Goal: Task Accomplishment & Management: Complete application form

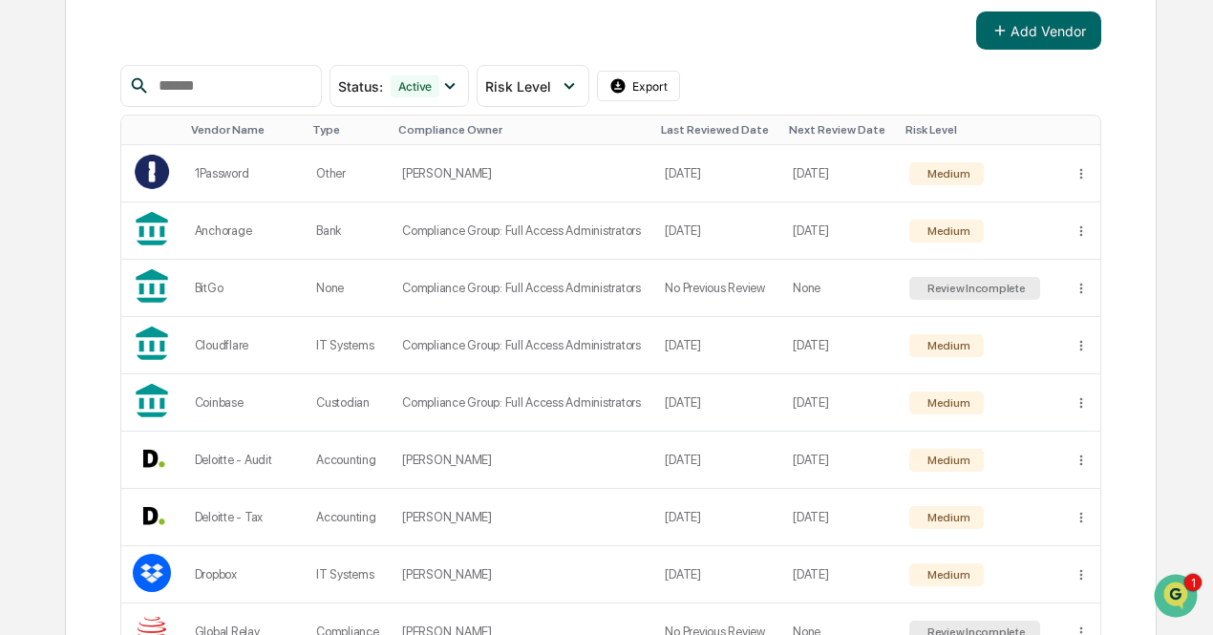
scroll to position [302, 0]
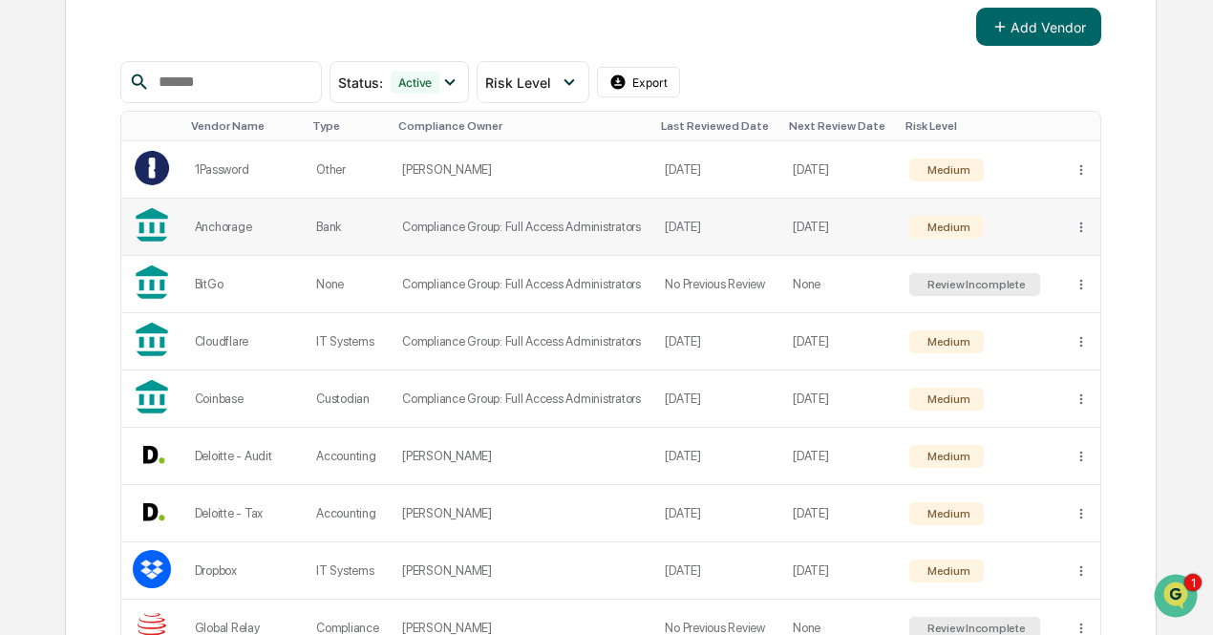
click at [491, 226] on td "Compliance Group: Full Access Administrators" at bounding box center [522, 227] width 263 height 57
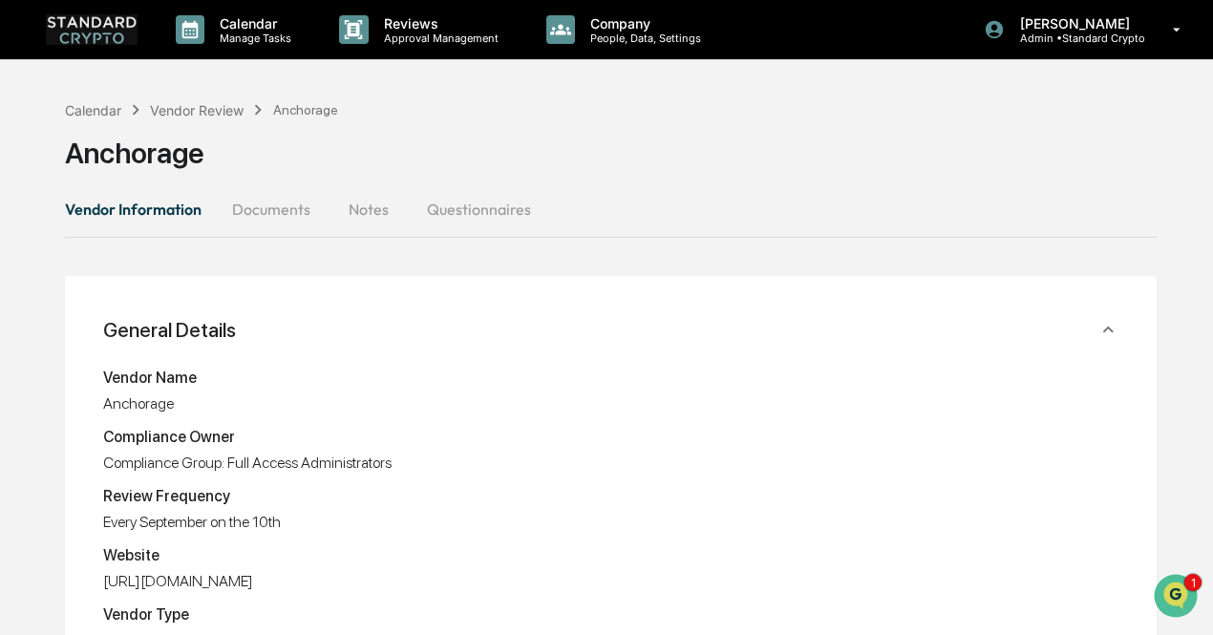
click at [287, 205] on button "Documents" at bounding box center [271, 209] width 109 height 46
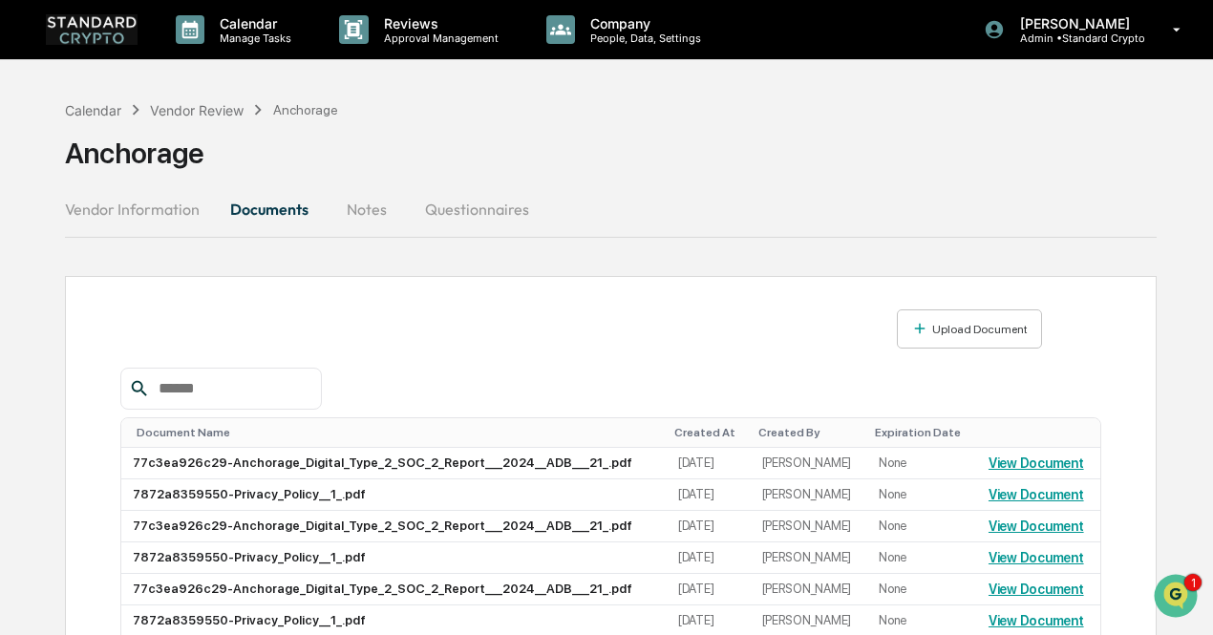
click at [105, 219] on button "Vendor Information" at bounding box center [140, 209] width 150 height 46
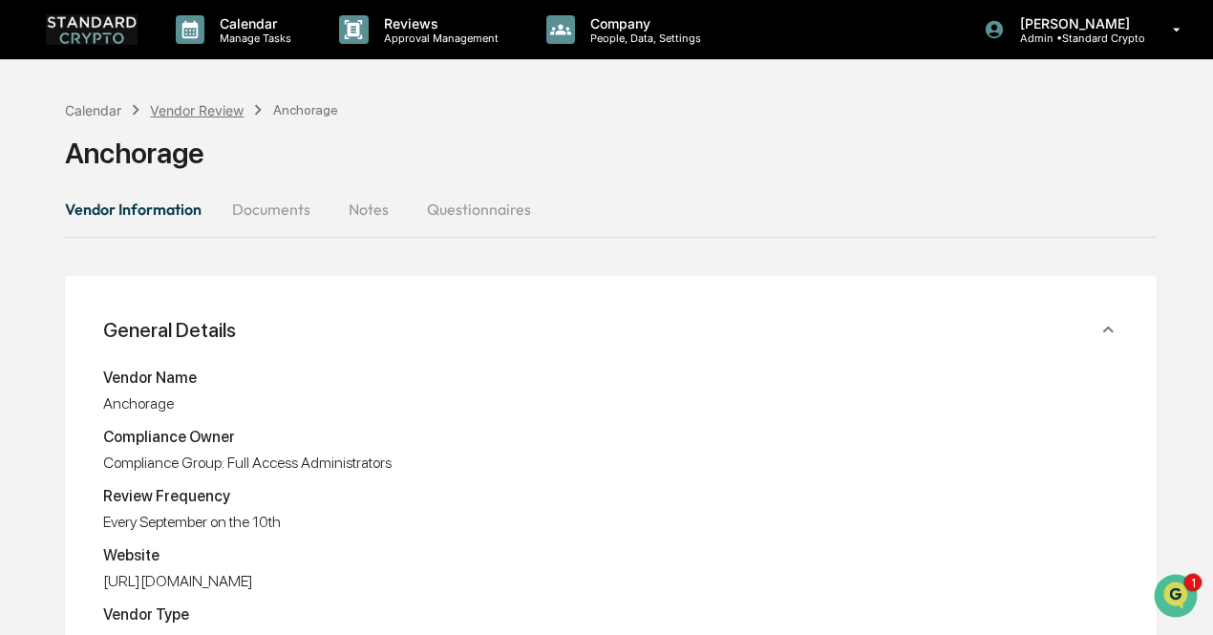
click at [195, 109] on div "Vendor Review" at bounding box center [197, 110] width 94 height 16
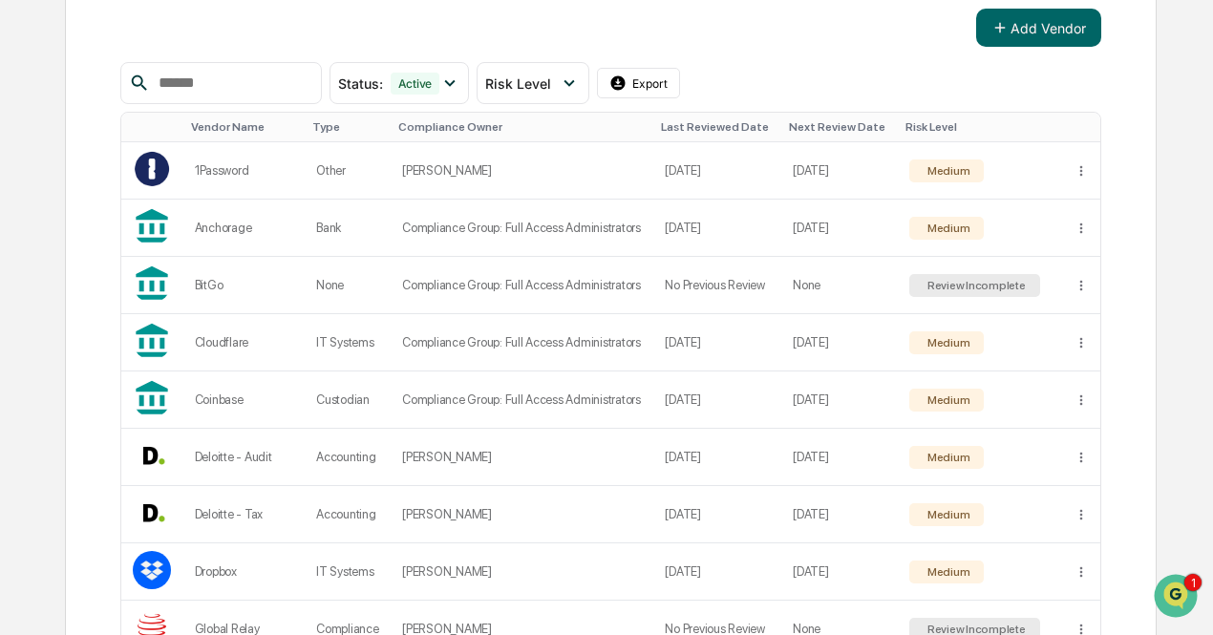
scroll to position [302, 0]
click at [300, 404] on td "Coinbase" at bounding box center [244, 399] width 122 height 57
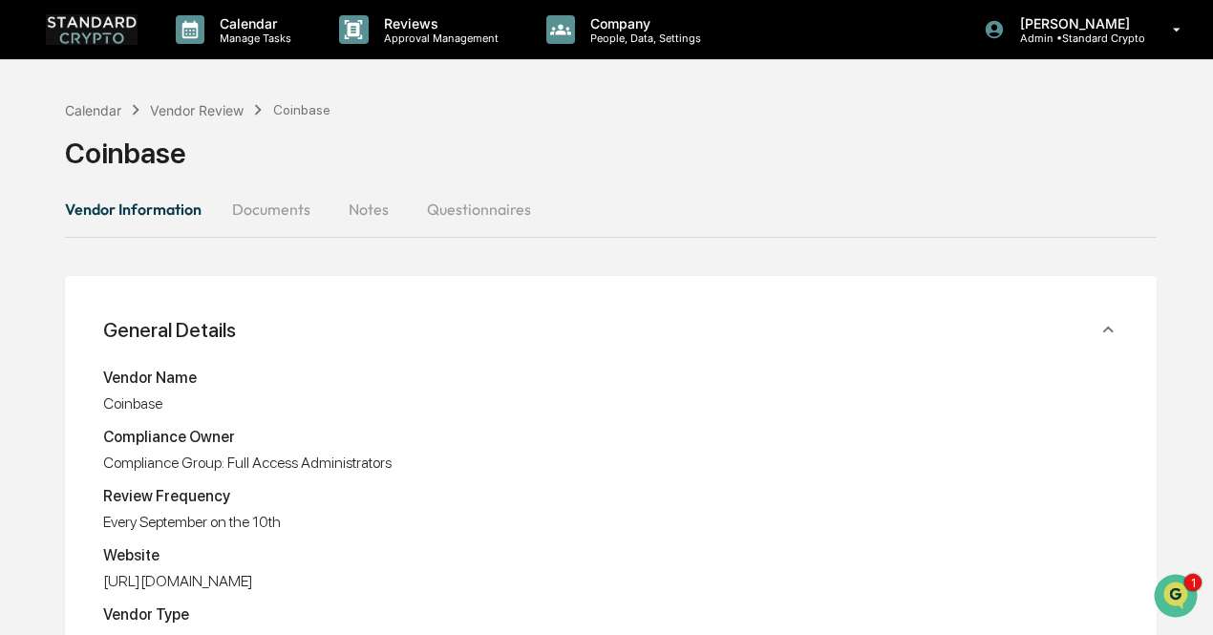
click at [271, 203] on button "Documents" at bounding box center [271, 209] width 109 height 46
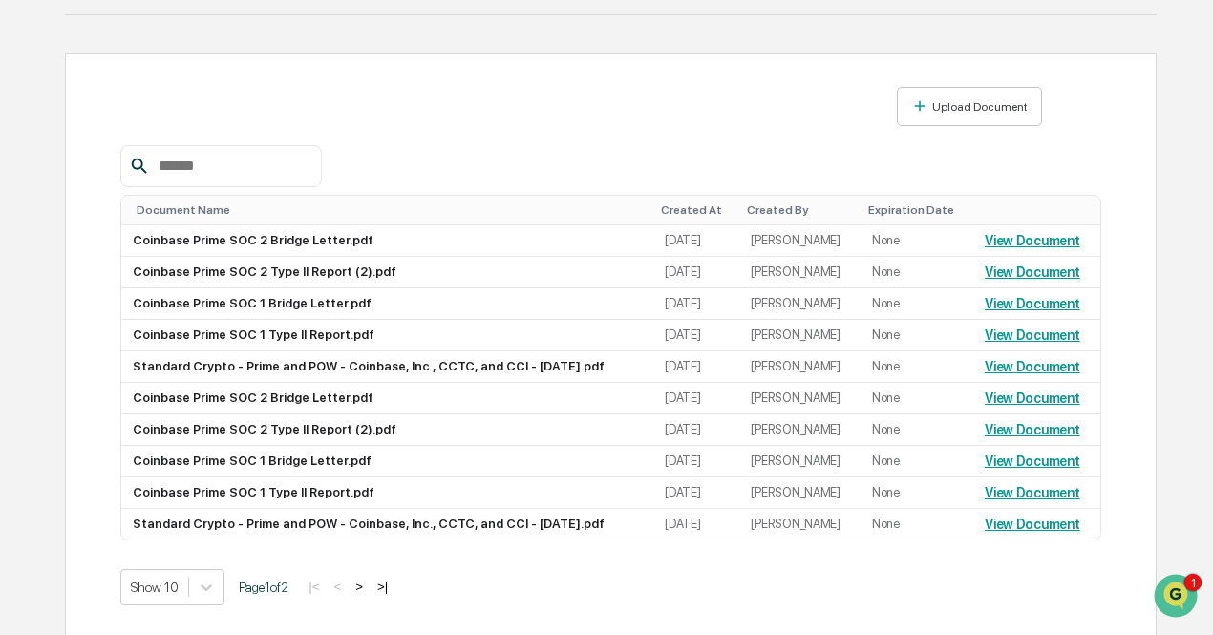
scroll to position [226, 0]
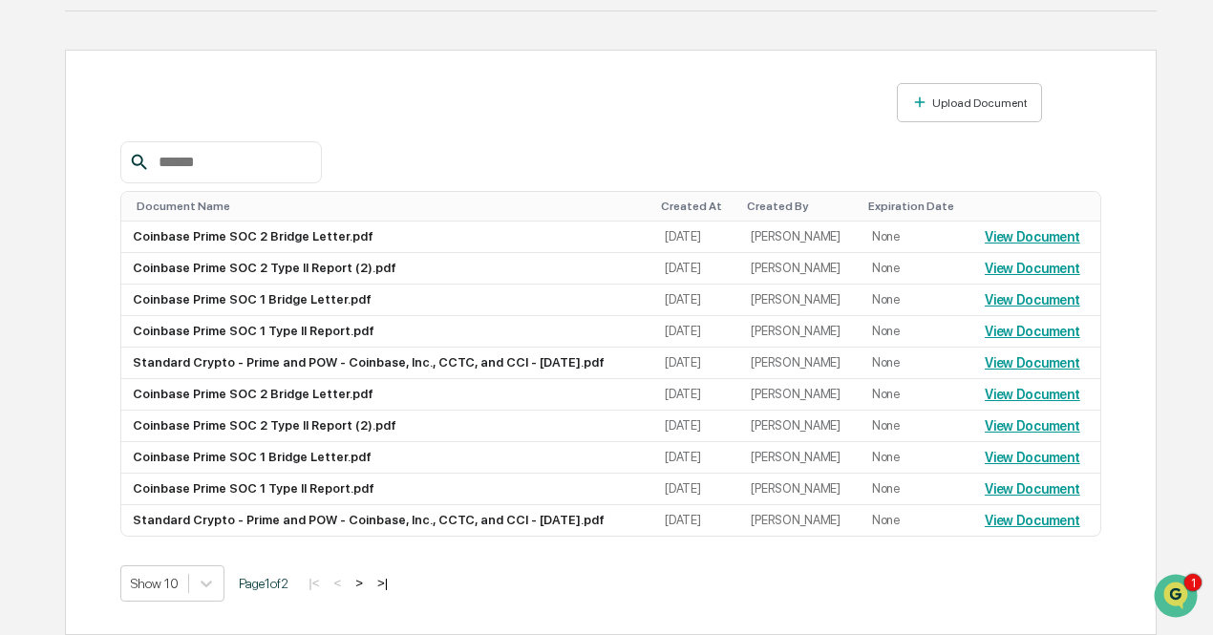
click at [369, 586] on button ">" at bounding box center [359, 583] width 19 height 16
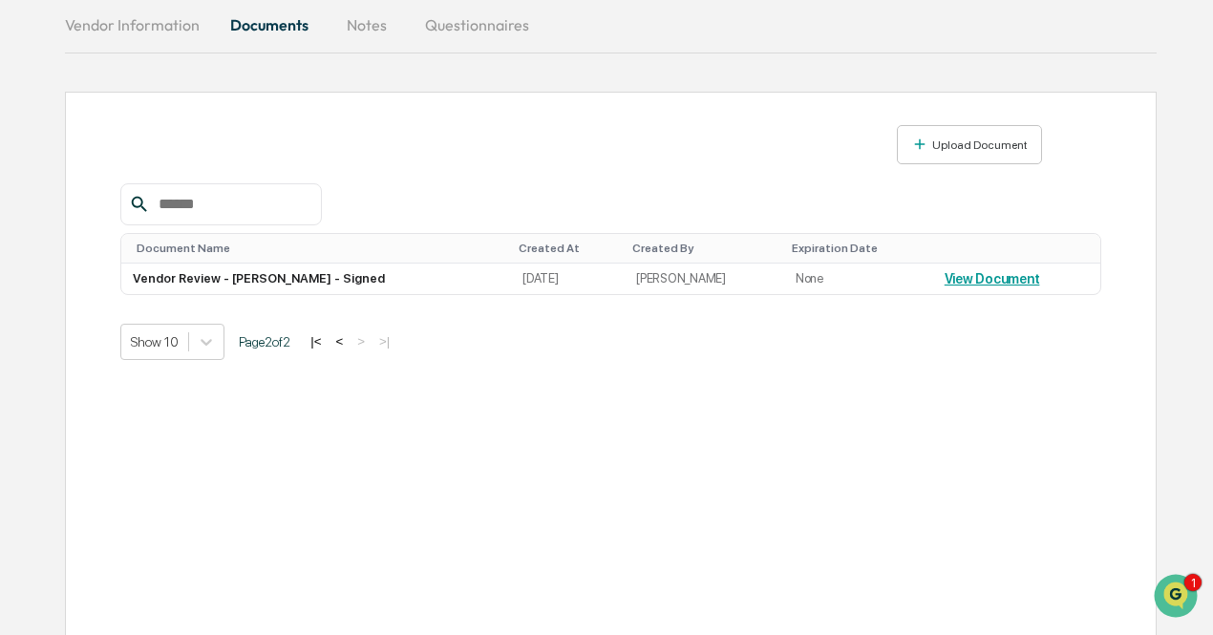
click at [349, 343] on button "<" at bounding box center [339, 341] width 19 height 16
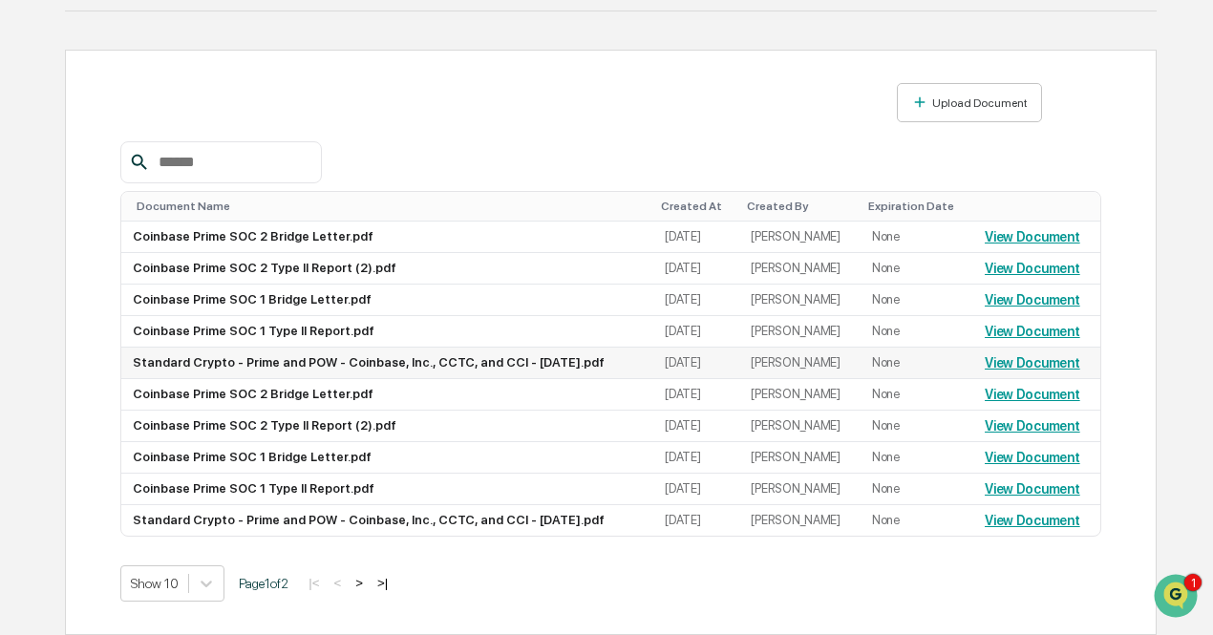
scroll to position [0, 0]
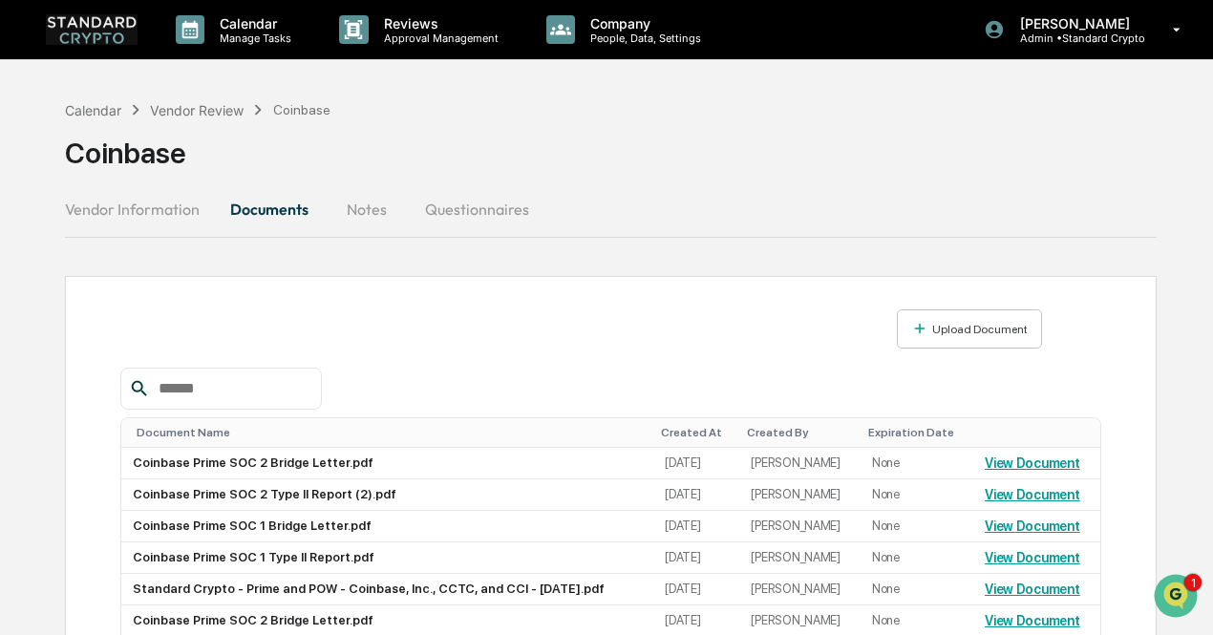
click at [943, 184] on div "Calendar Vendor Review Coinbase Coinbase" at bounding box center [611, 139] width 1092 height 96
click at [182, 108] on div "Vendor Review" at bounding box center [197, 110] width 94 height 16
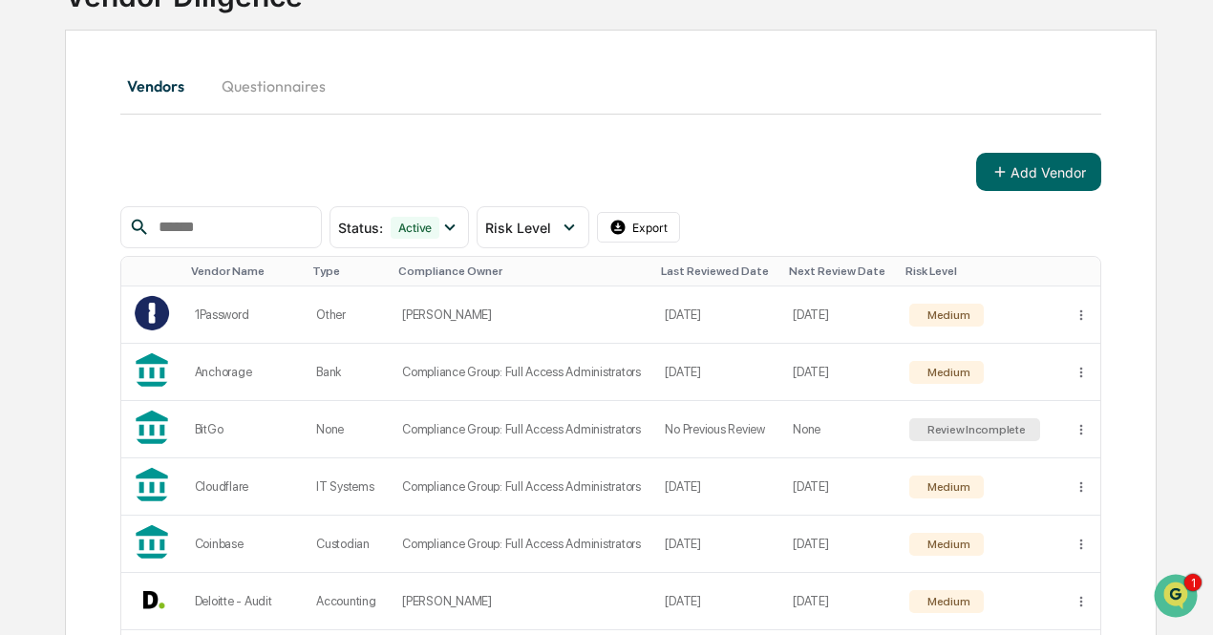
scroll to position [158, 0]
click at [440, 437] on td "Compliance Group: Full Access Administrators" at bounding box center [522, 428] width 263 height 57
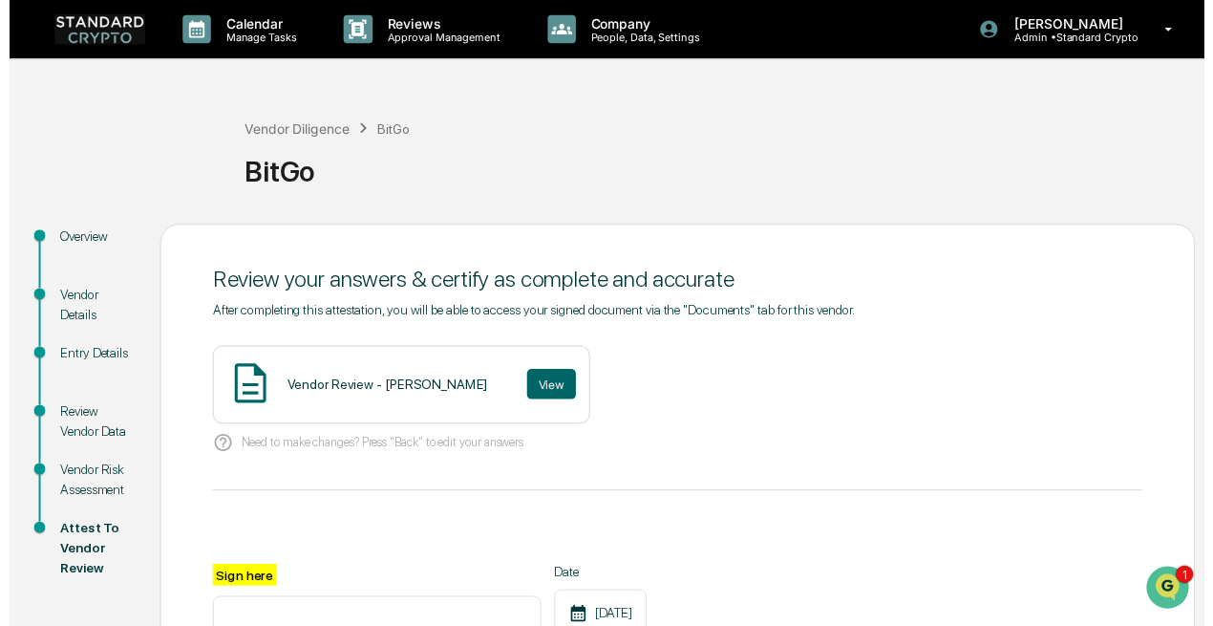
scroll to position [280, 0]
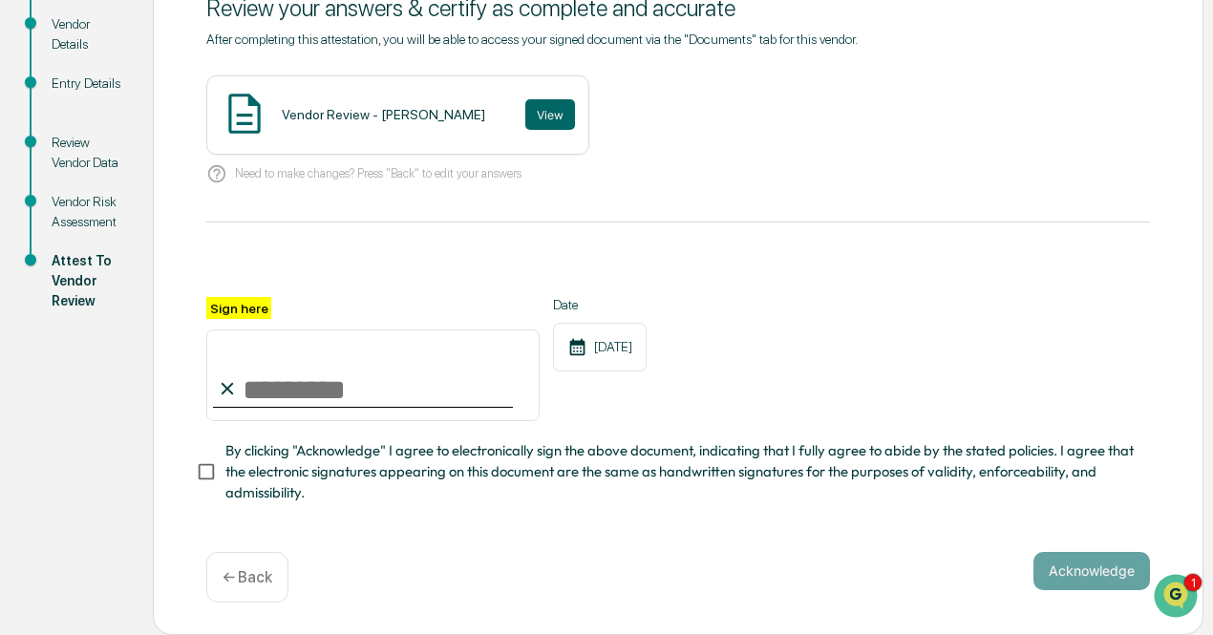
click at [348, 389] on input "Sign here" at bounding box center [372, 376] width 333 height 92
type input "**********"
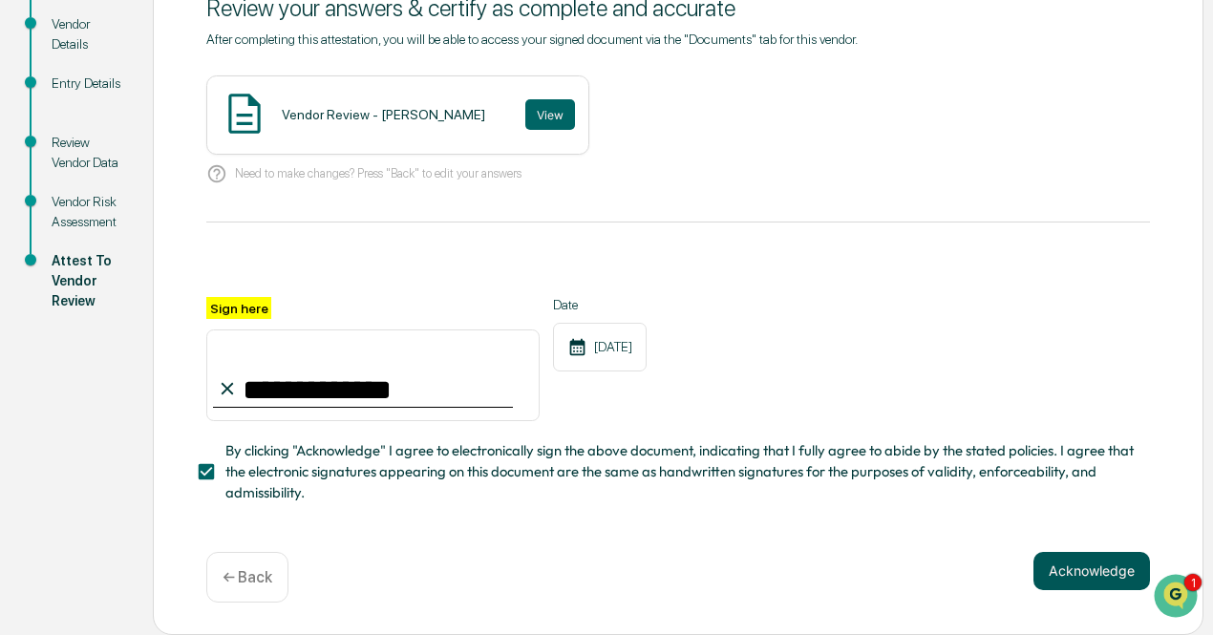
click at [1081, 584] on button "Acknowledge" at bounding box center [1092, 571] width 117 height 38
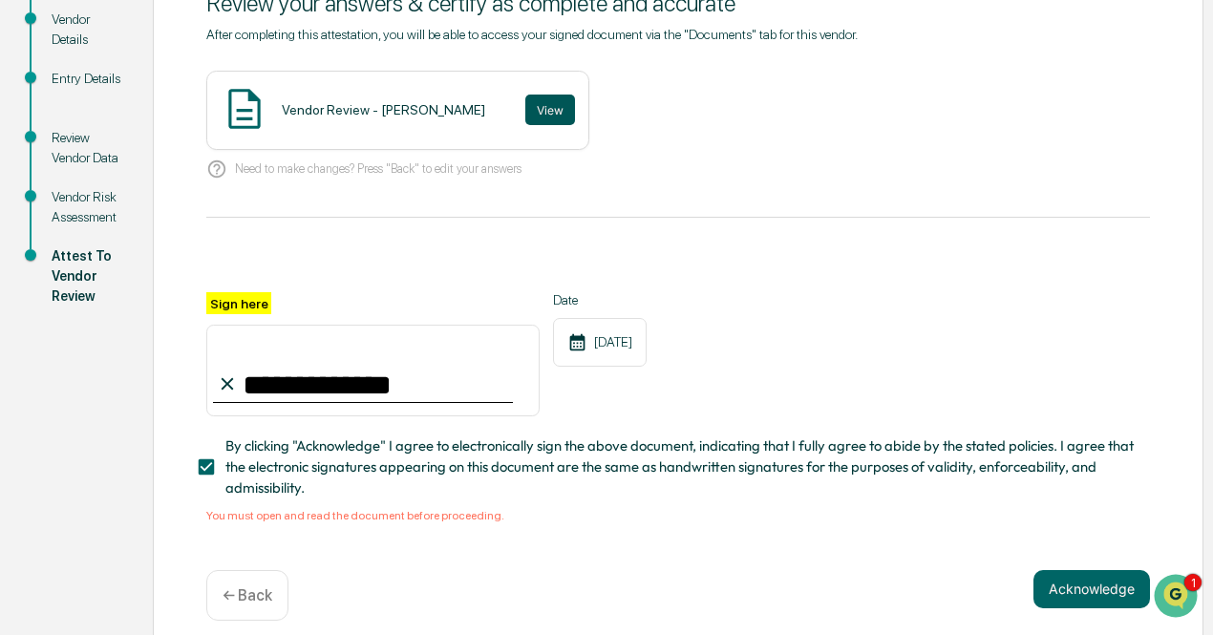
click at [525, 114] on button "View" at bounding box center [550, 110] width 50 height 31
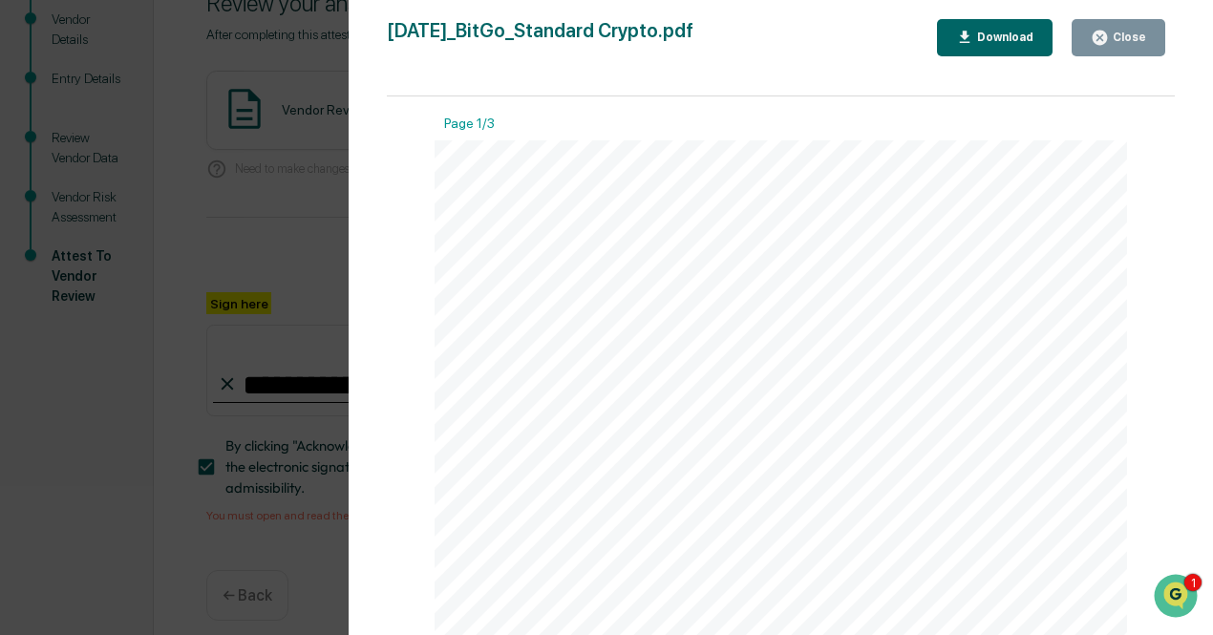
click at [261, 188] on div "Version History [DATE] 06:00 PM [PERSON_NAME] [DATE]_BitGo_Standard Crypto.pdf …" at bounding box center [606, 317] width 1213 height 635
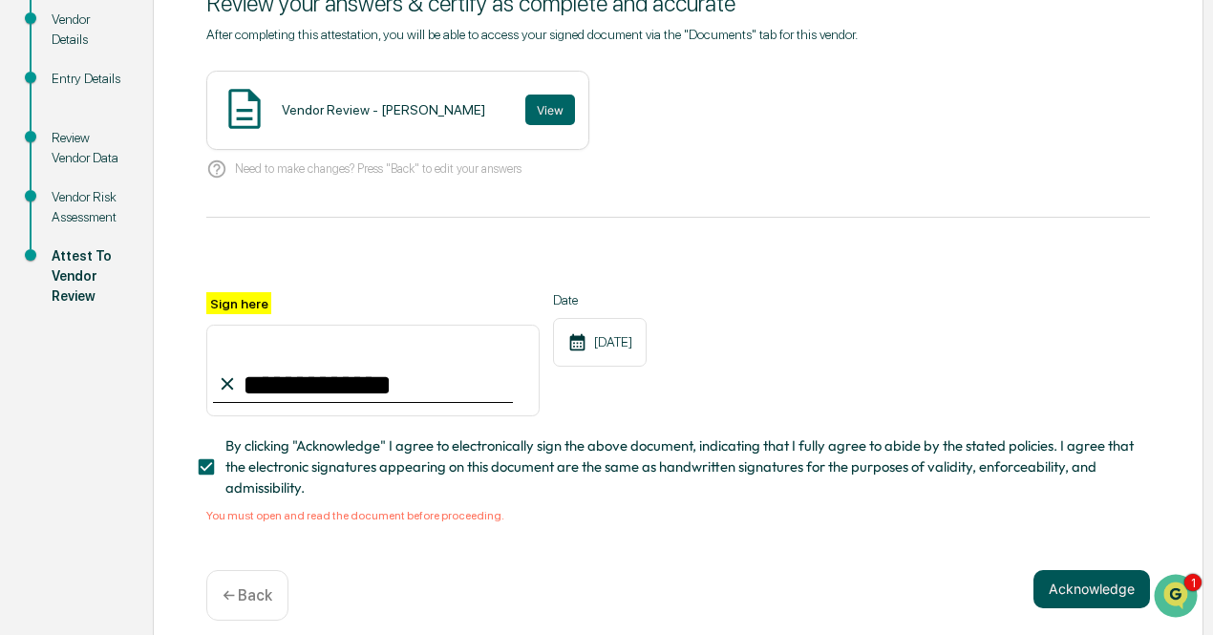
click at [1071, 587] on button "Acknowledge" at bounding box center [1092, 589] width 117 height 38
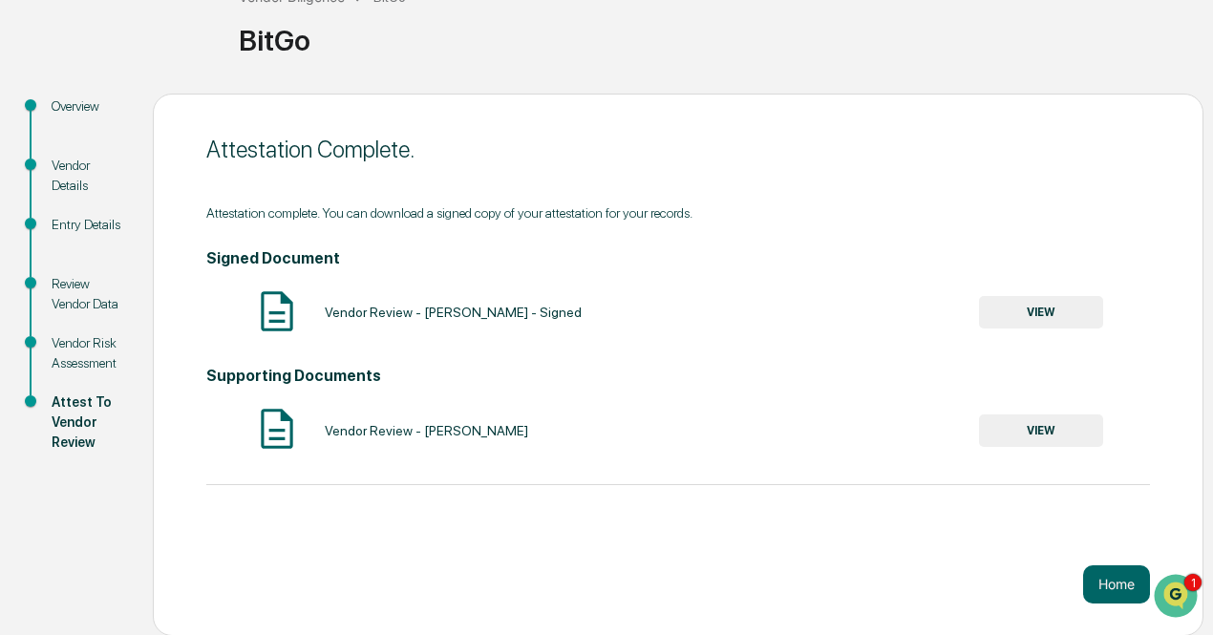
scroll to position [0, 0]
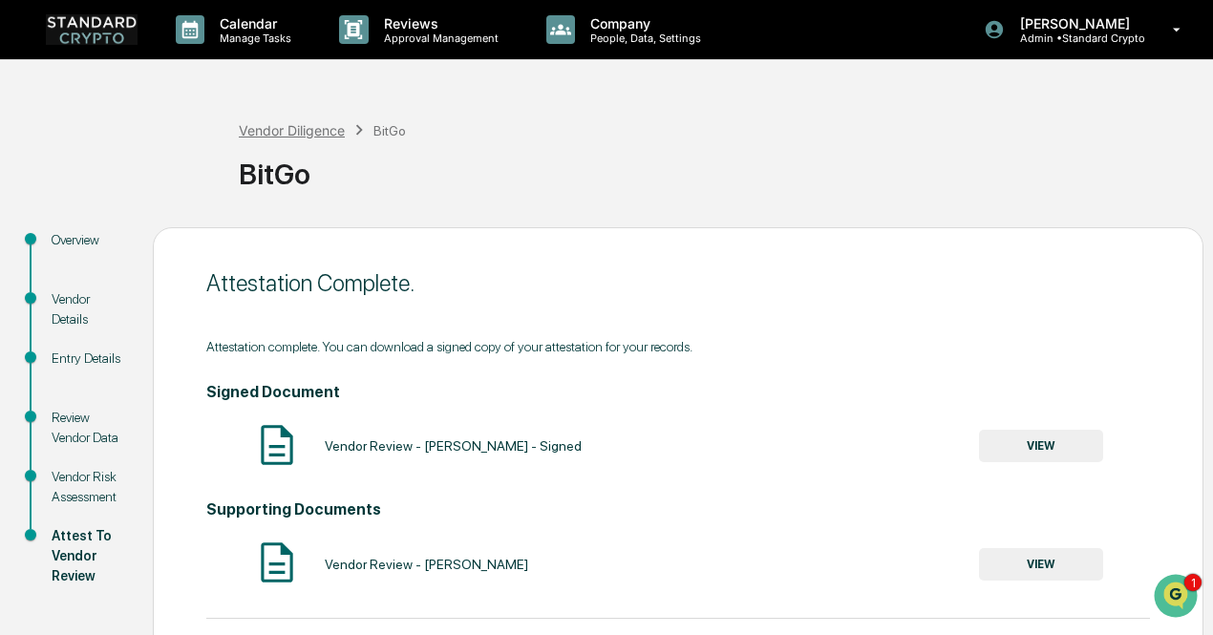
click at [274, 128] on div "Vendor Diligence" at bounding box center [292, 130] width 106 height 16
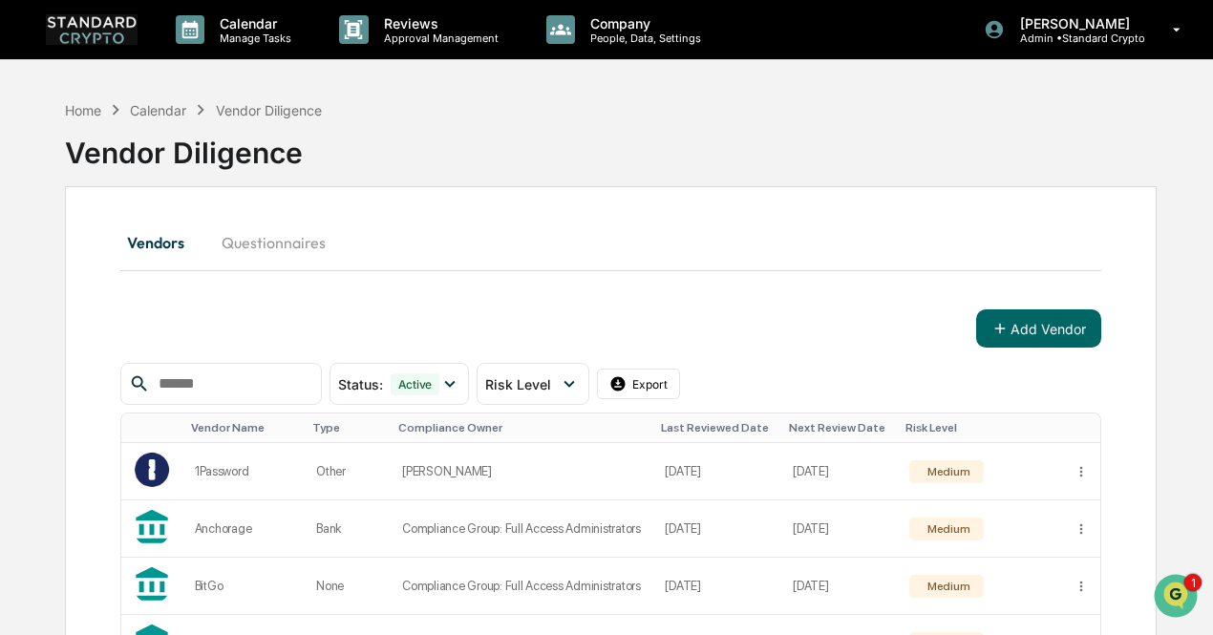
scroll to position [217, 0]
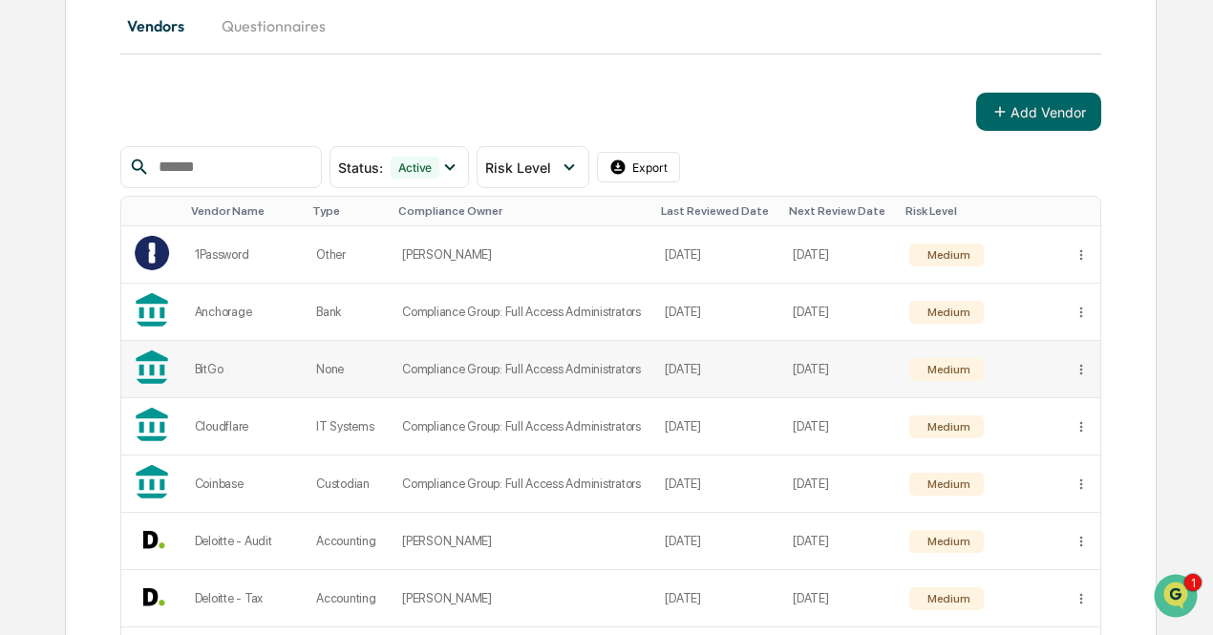
click at [614, 372] on td "Compliance Group: Full Access Administrators" at bounding box center [522, 369] width 263 height 57
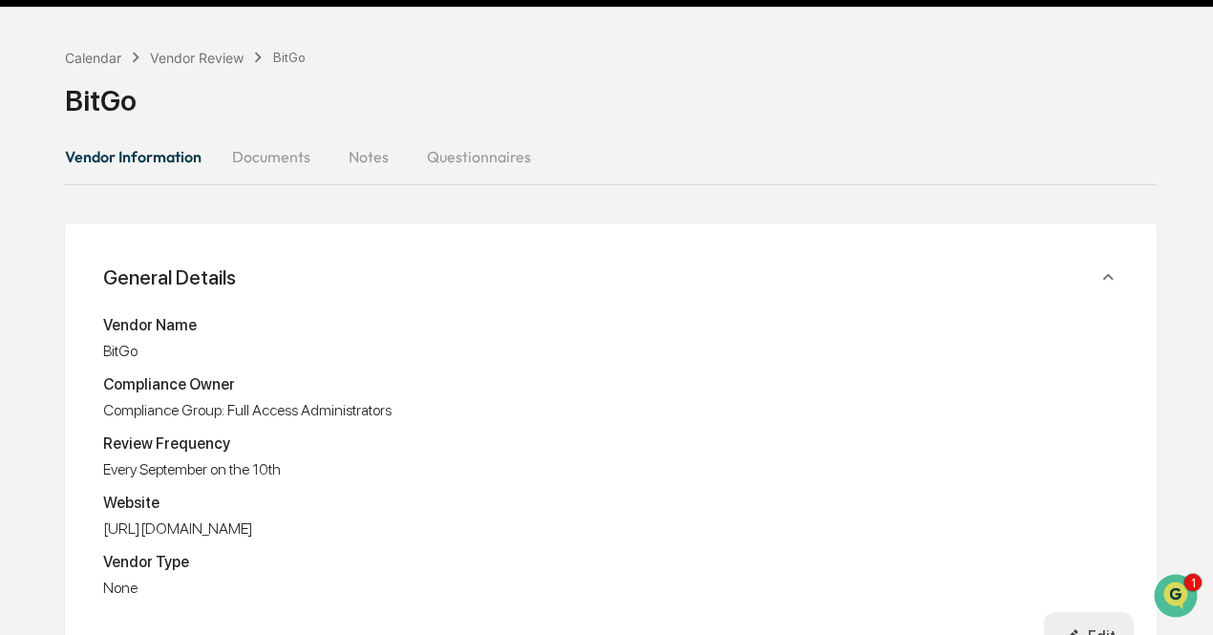
scroll to position [52, 0]
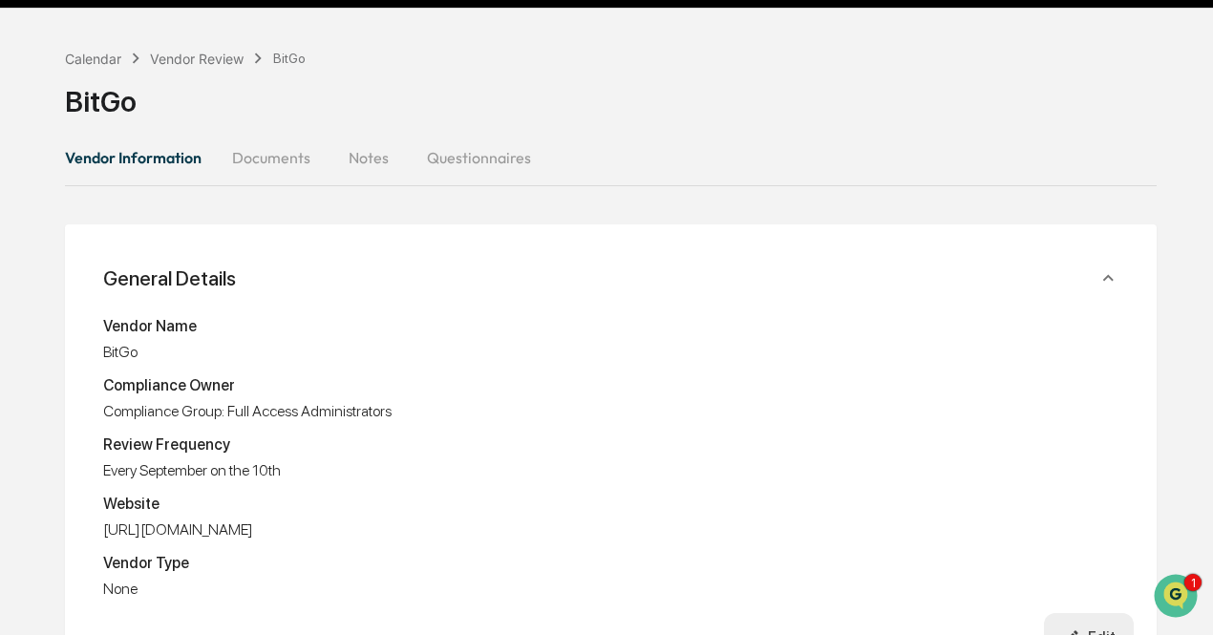
click at [281, 156] on button "Documents" at bounding box center [271, 158] width 109 height 46
